Goal: Book appointment/travel/reservation

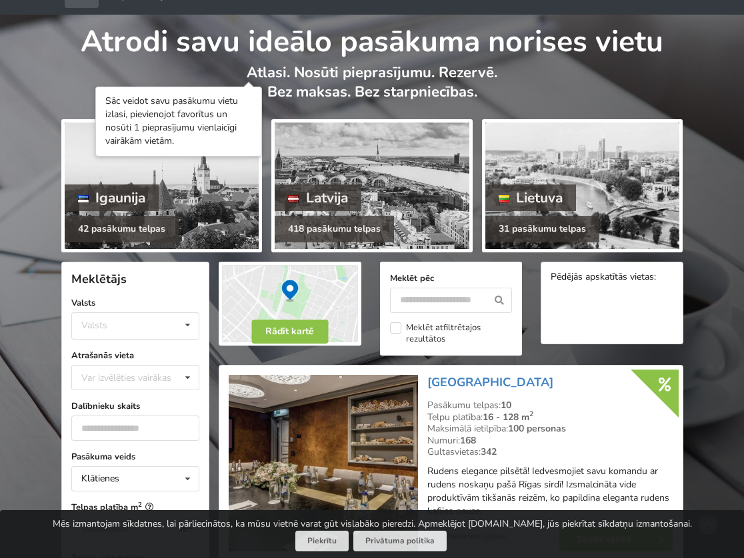
scroll to position [74, 0]
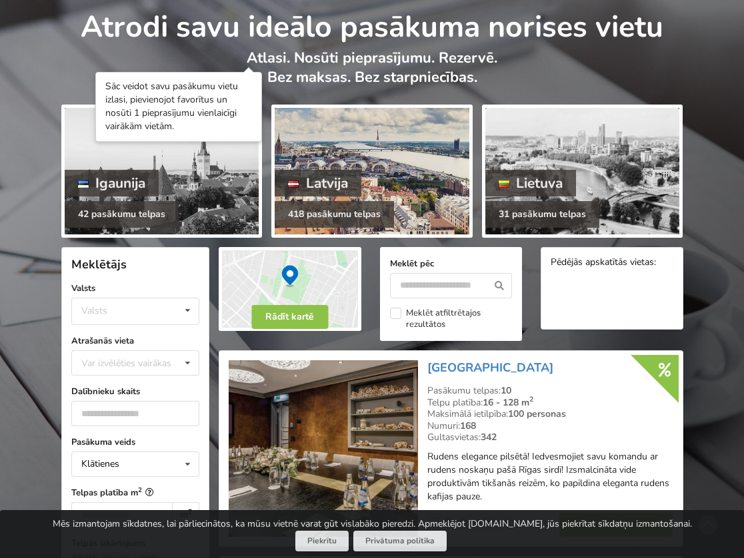
click at [390, 212] on div at bounding box center [372, 171] width 195 height 127
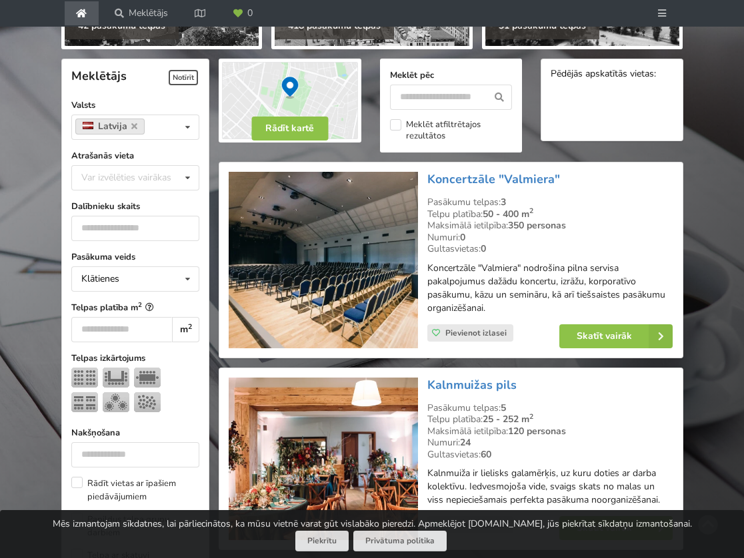
scroll to position [265, 0]
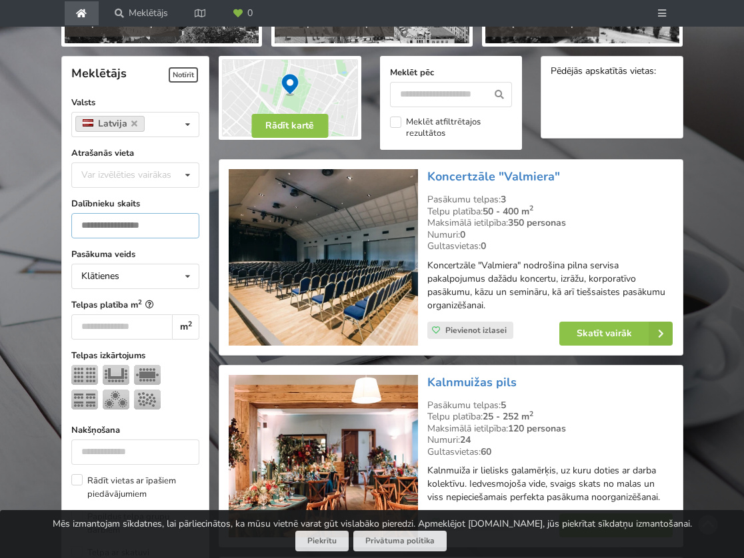
click at [171, 239] on input "number" at bounding box center [135, 225] width 129 height 25
type input "***"
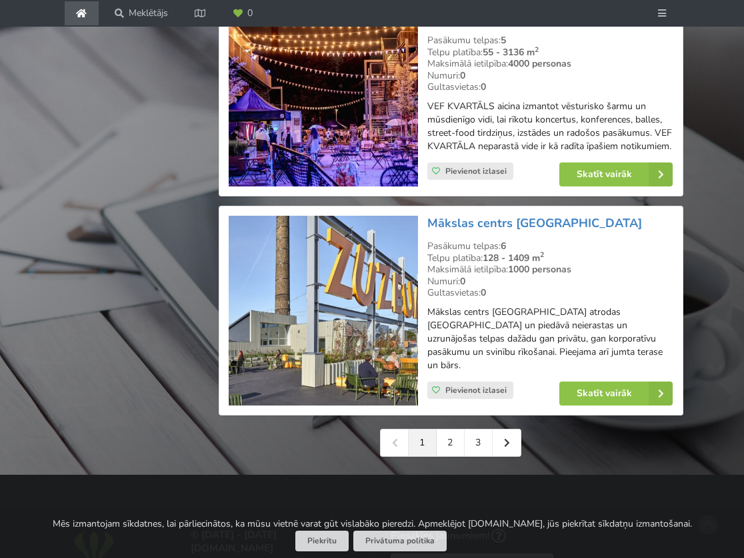
scroll to position [3085, 0]
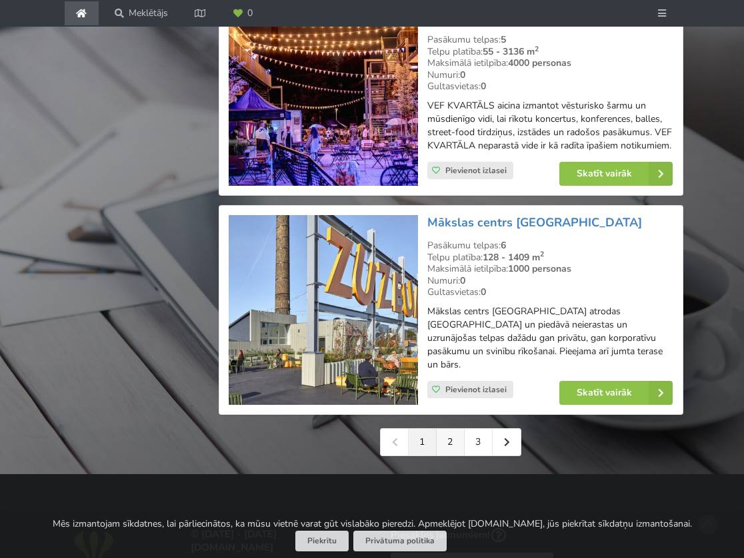
click at [457, 429] on link "2" at bounding box center [450, 442] width 28 height 27
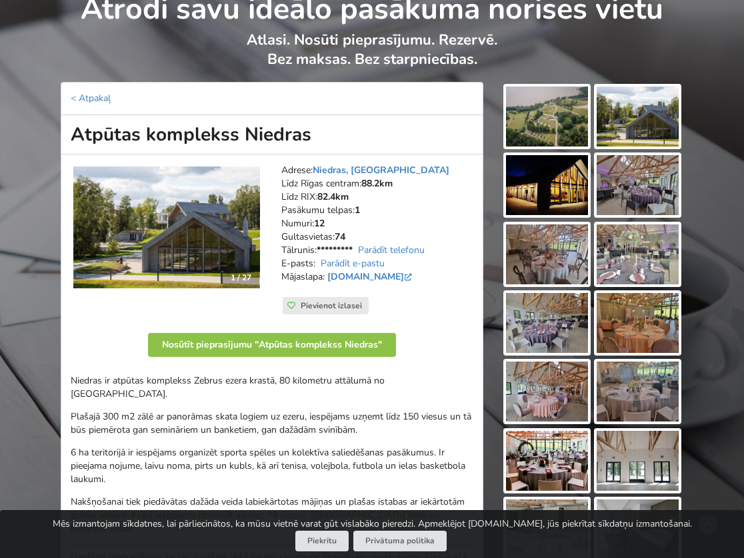
scroll to position [93, 0]
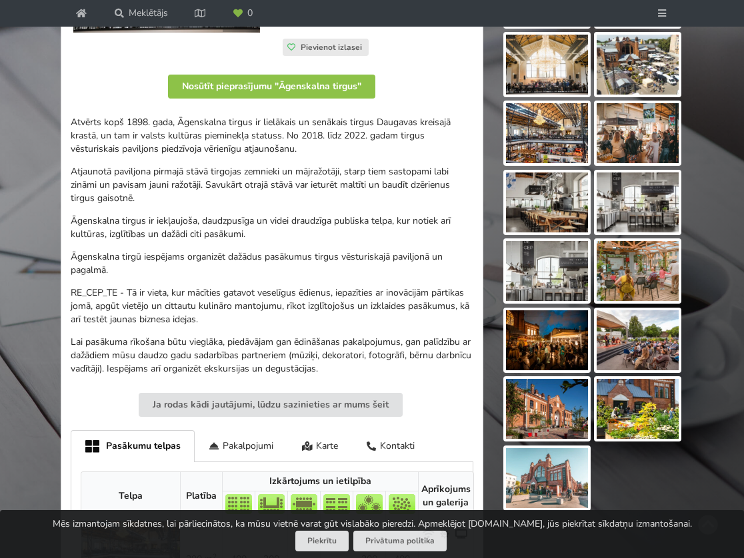
scroll to position [351, 0]
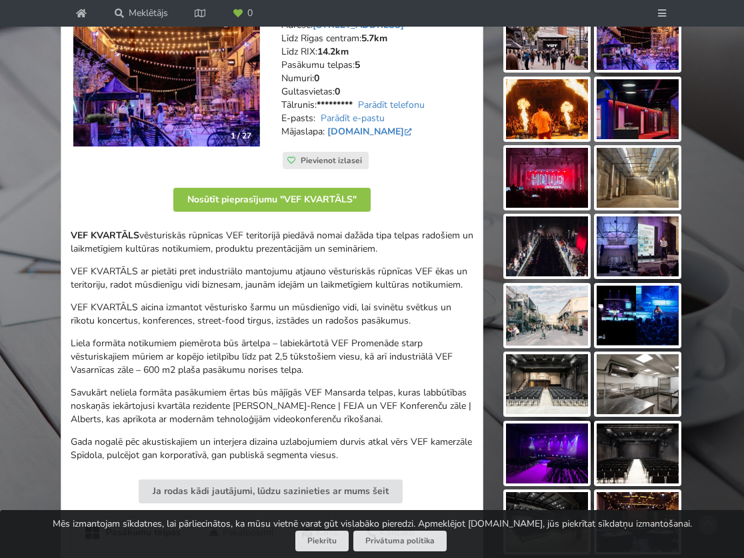
scroll to position [241, 0]
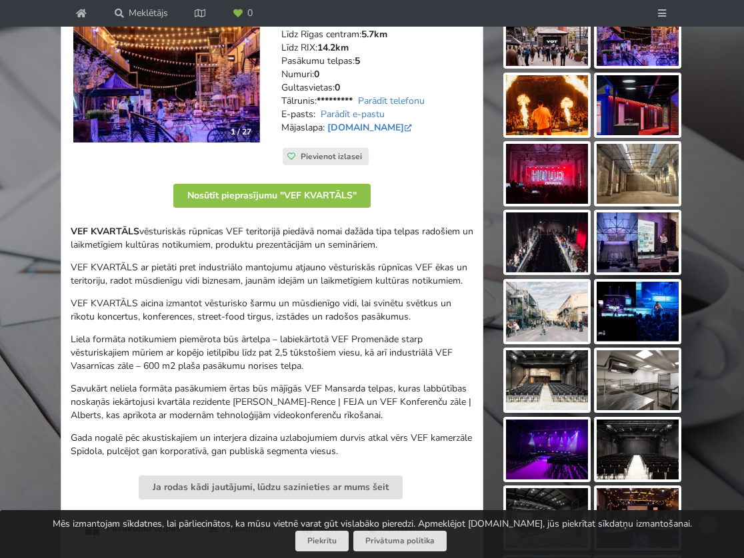
click at [552, 273] on img at bounding box center [547, 243] width 82 height 60
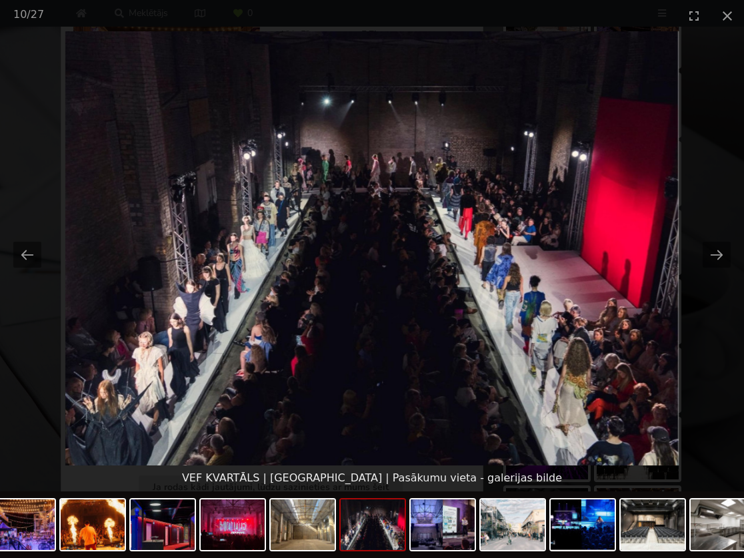
scroll to position [0, 0]
click at [599, 234] on picture at bounding box center [372, 248] width 744 height 434
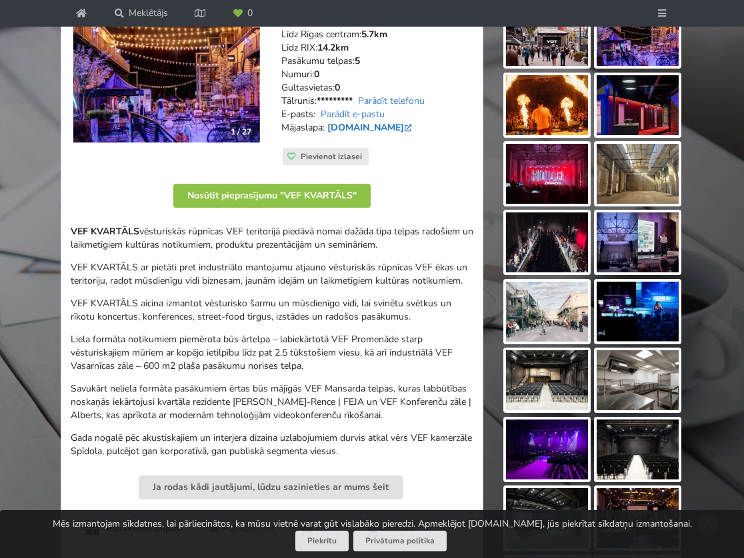
click at [356, 134] on link "vefkvartals.lv" at bounding box center [370, 127] width 87 height 13
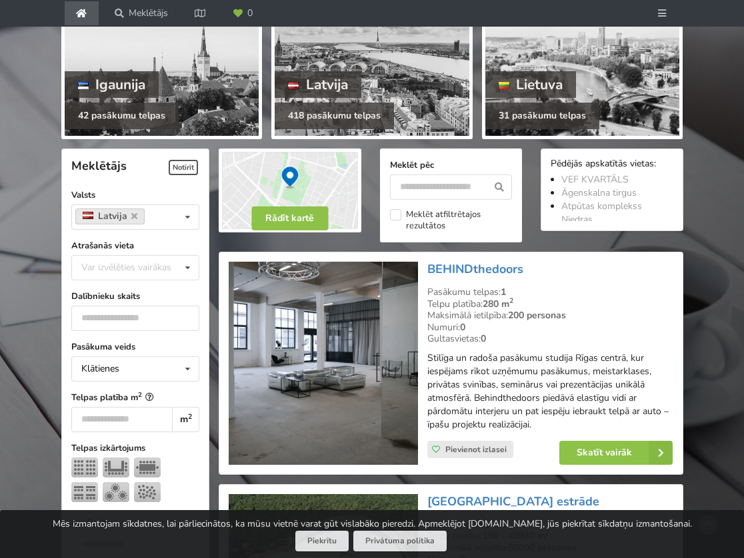
scroll to position [183, 0]
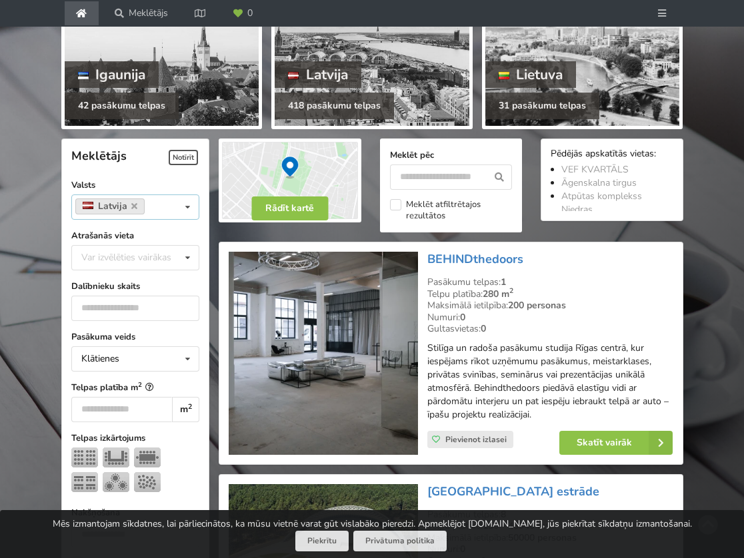
click at [191, 220] on icon at bounding box center [187, 207] width 19 height 25
click at [186, 220] on icon at bounding box center [187, 207] width 19 height 25
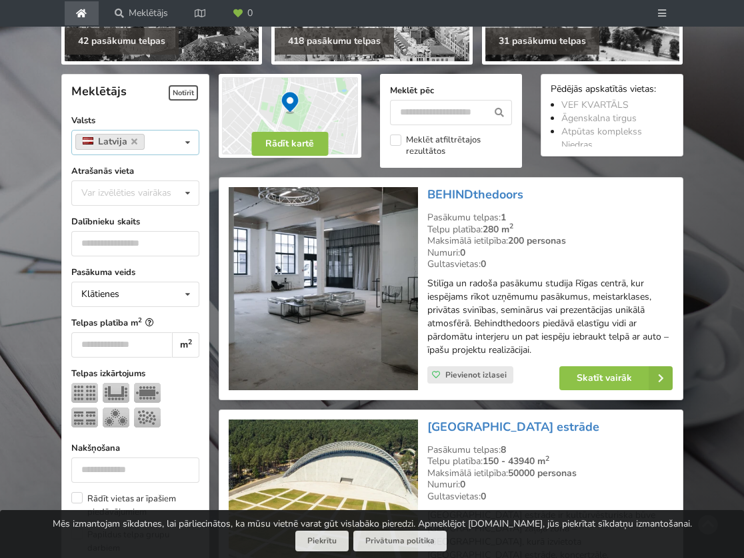
scroll to position [255, 0]
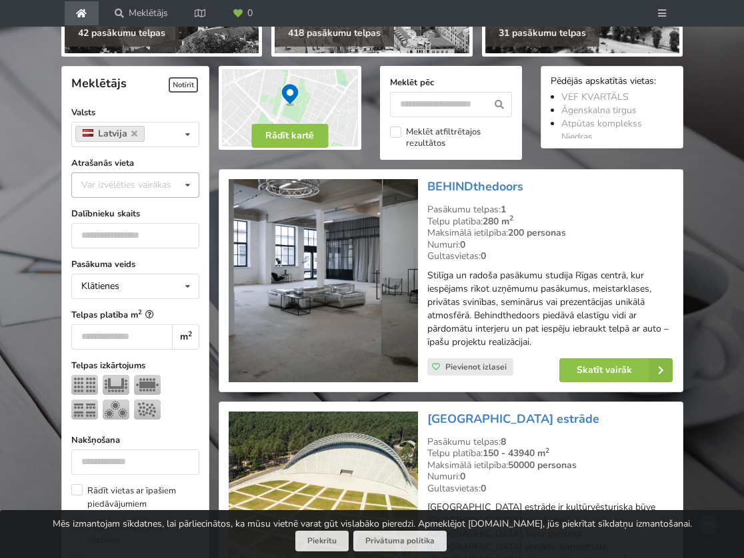
click at [180, 198] on icon at bounding box center [187, 185] width 19 height 25
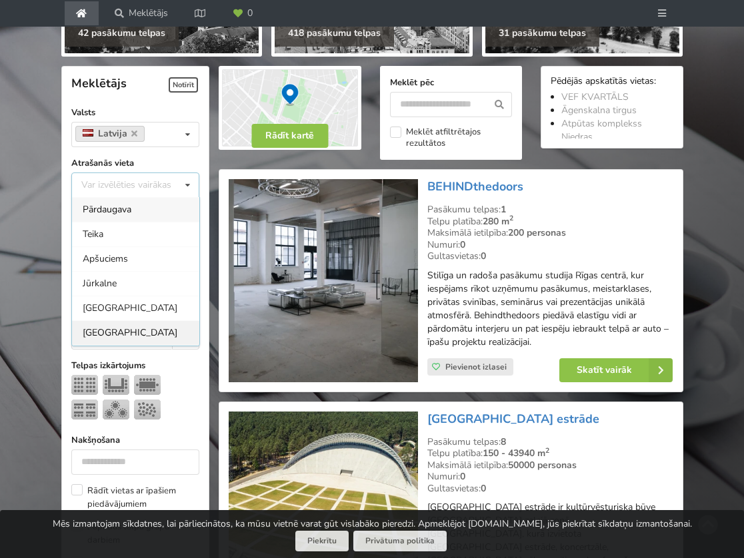
click at [142, 345] on div "[GEOGRAPHIC_DATA]" at bounding box center [135, 333] width 127 height 25
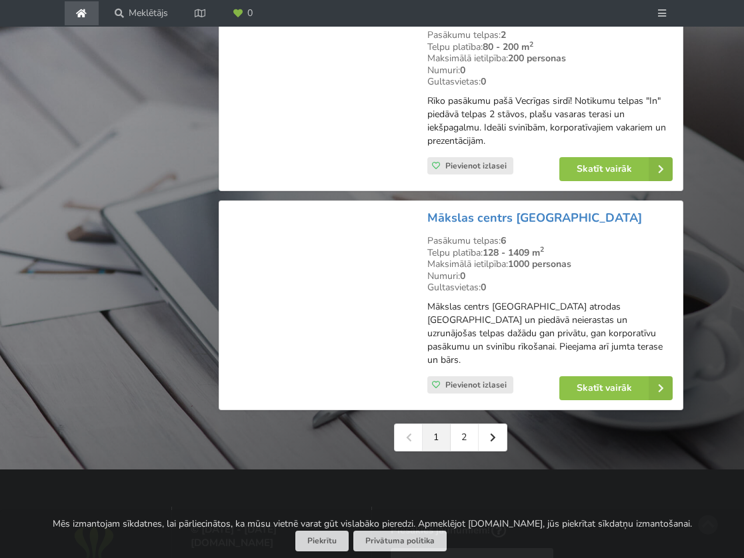
scroll to position [3168, 0]
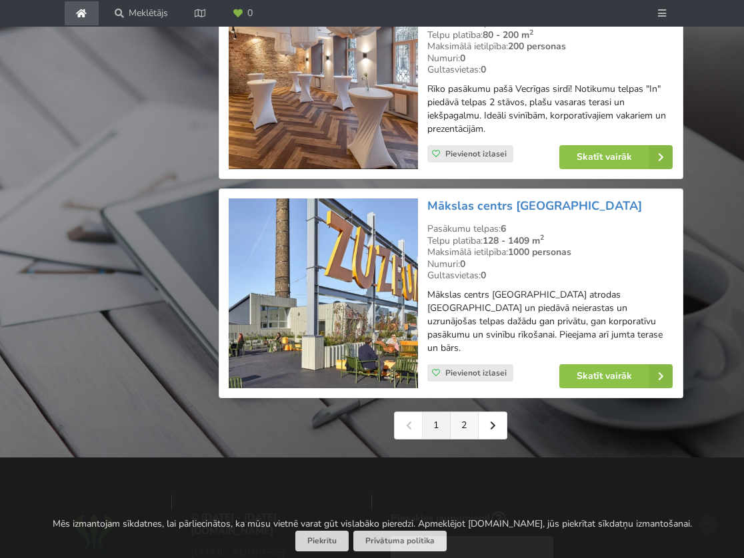
click at [462, 412] on link "2" at bounding box center [464, 425] width 28 height 27
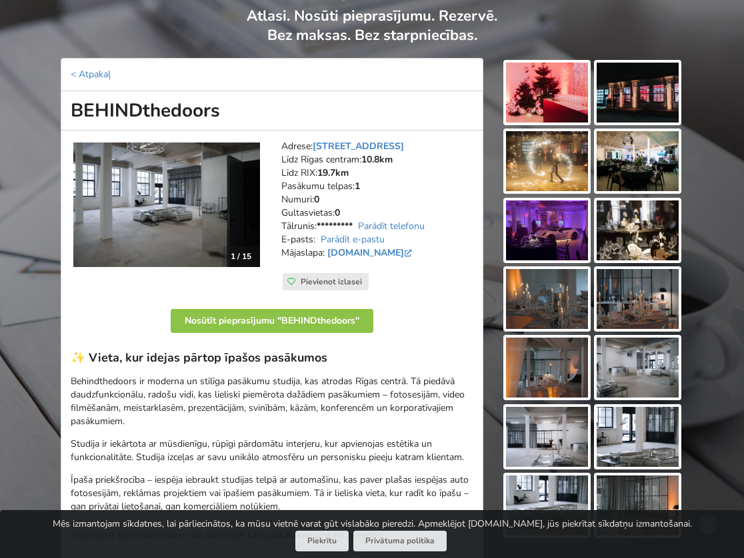
scroll to position [118, 0]
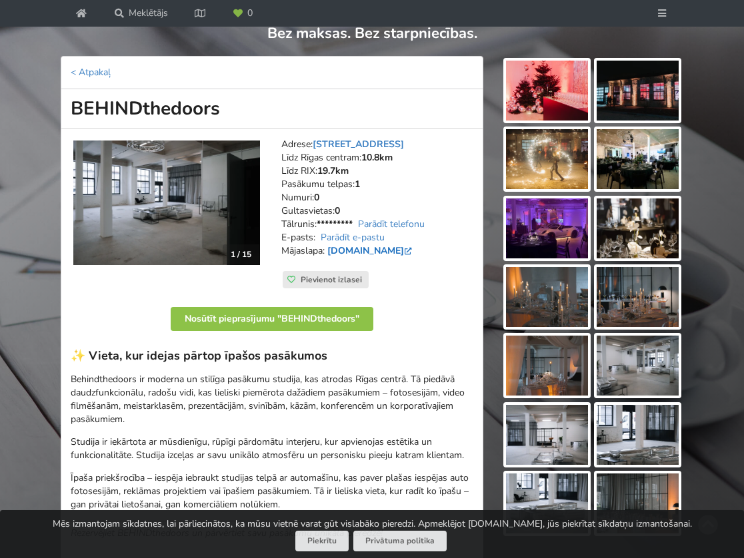
click at [402, 257] on link "www.behindthedoors.lv" at bounding box center [370, 251] width 87 height 13
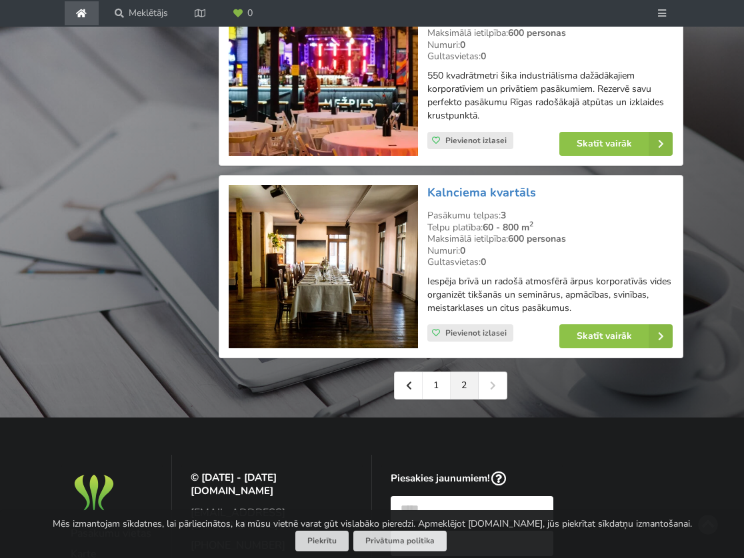
scroll to position [3142, 0]
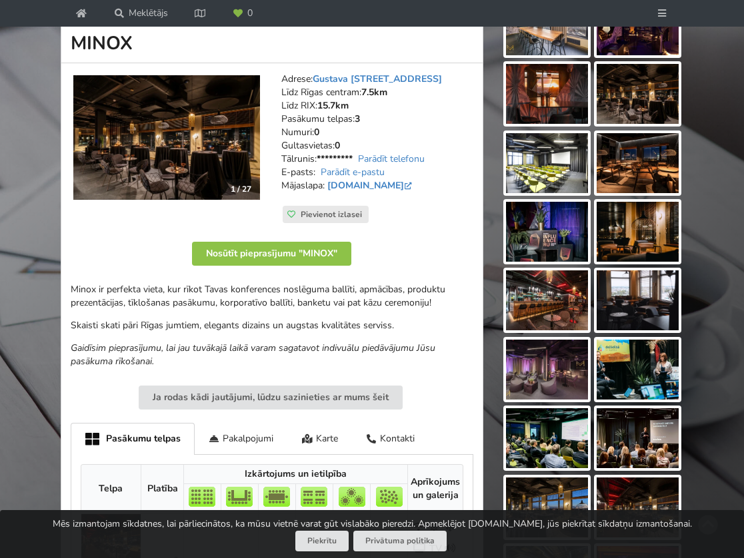
scroll to position [195, 0]
